Goal: Task Accomplishment & Management: Manage account settings

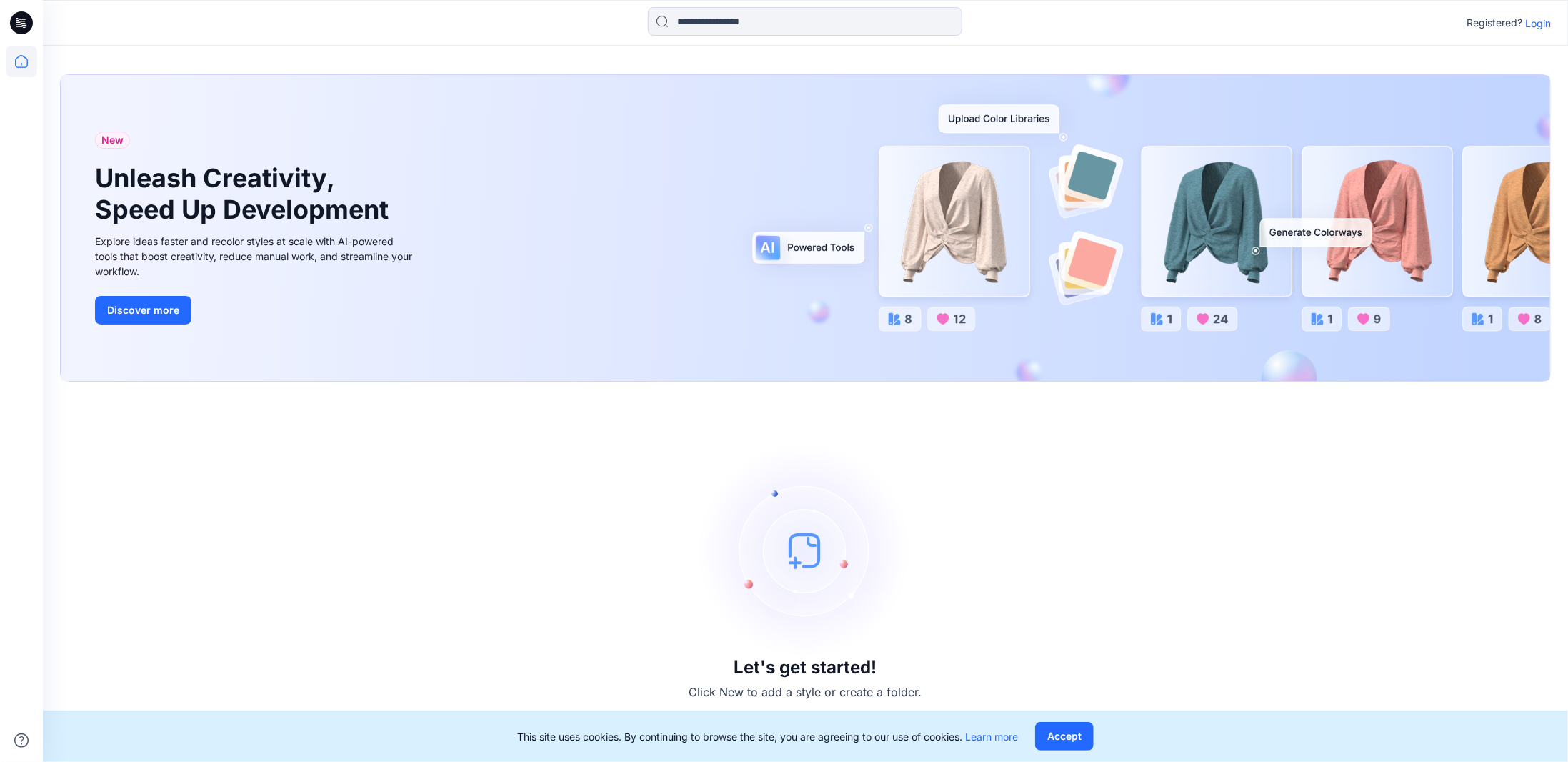
click at [1533, 22] on p "Login" at bounding box center [1538, 23] width 26 height 15
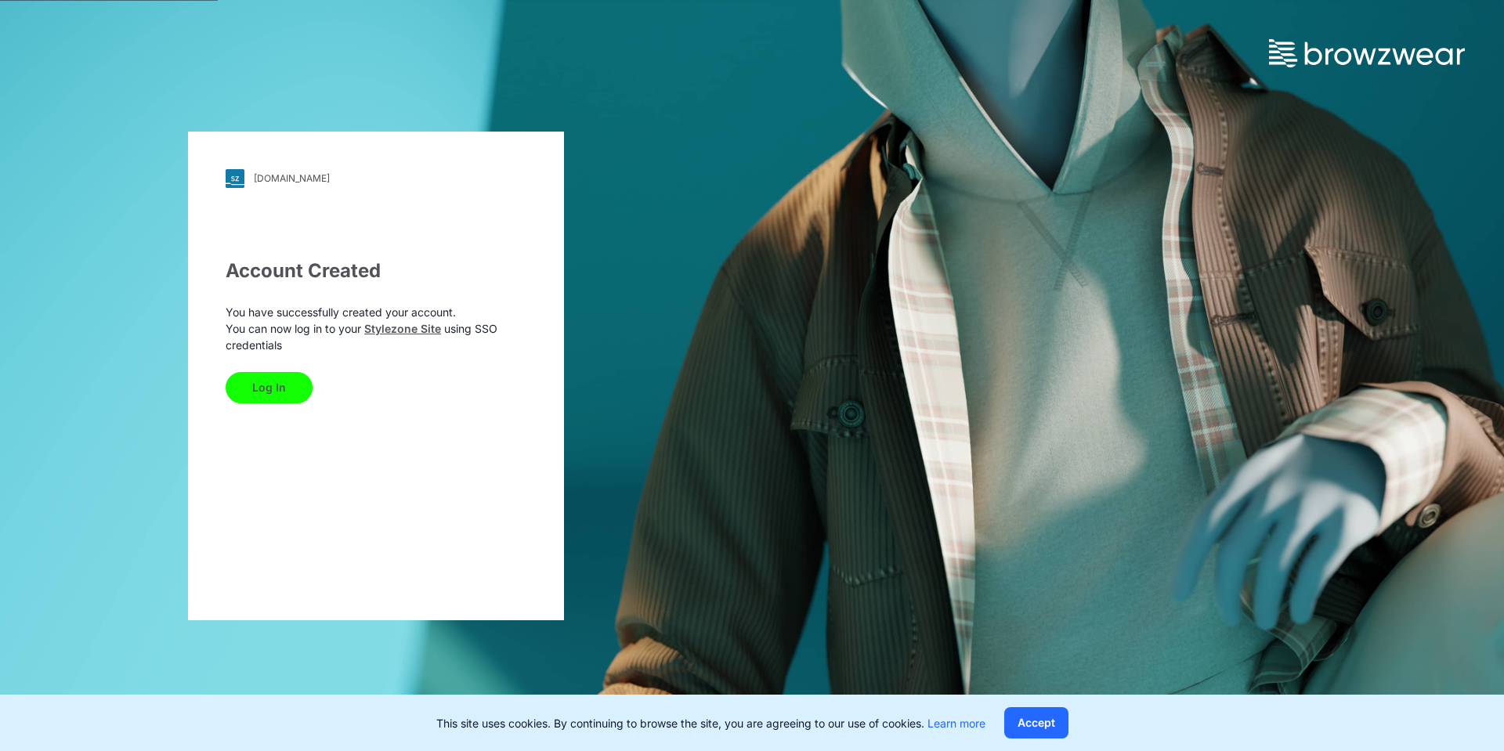
click at [275, 388] on button "Log In" at bounding box center [269, 387] width 87 height 31
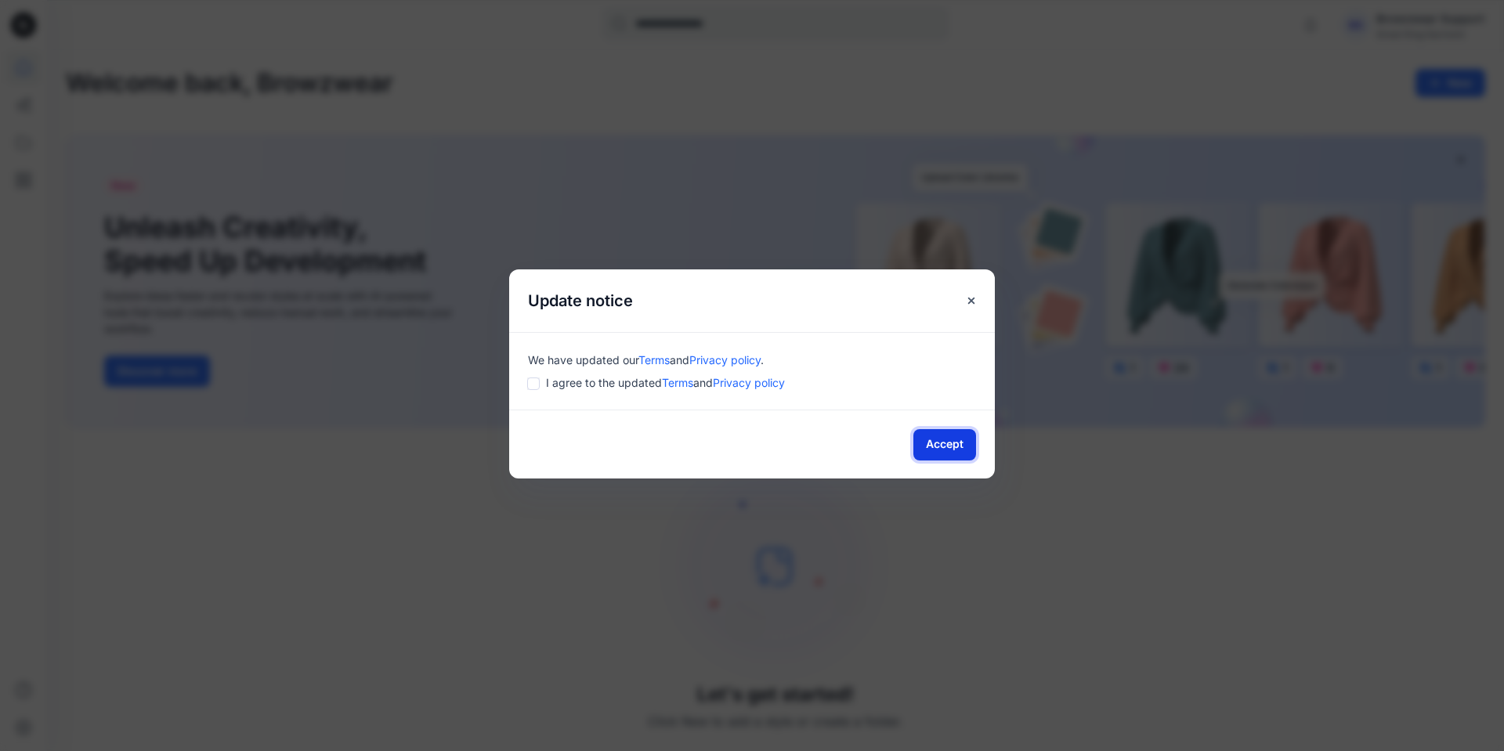
click at [950, 443] on button "Accept" at bounding box center [944, 444] width 63 height 31
